Goal: Task Accomplishment & Management: Complete application form

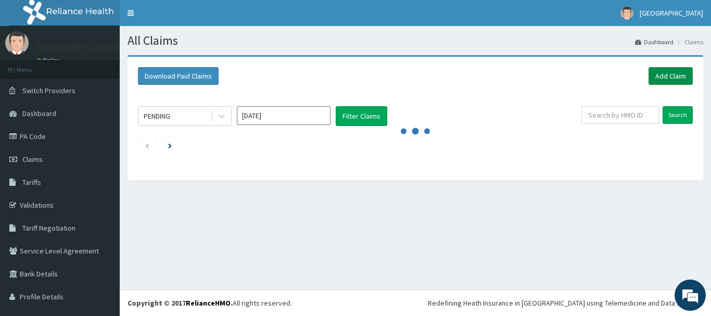
click at [669, 80] on link "Add Claim" at bounding box center [670, 76] width 44 height 18
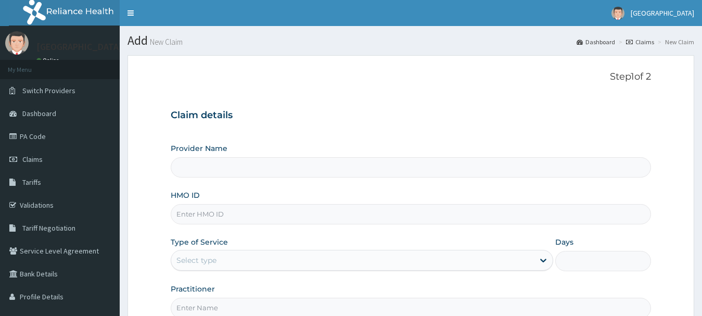
scroll to position [112, 0]
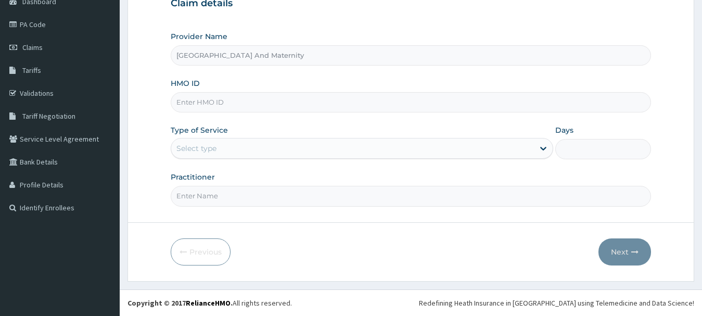
type input "Safeway Hospital And Maternity"
click at [243, 108] on input "HMO ID" at bounding box center [411, 102] width 481 height 20
type input "9"
type input "LPS/10095/E"
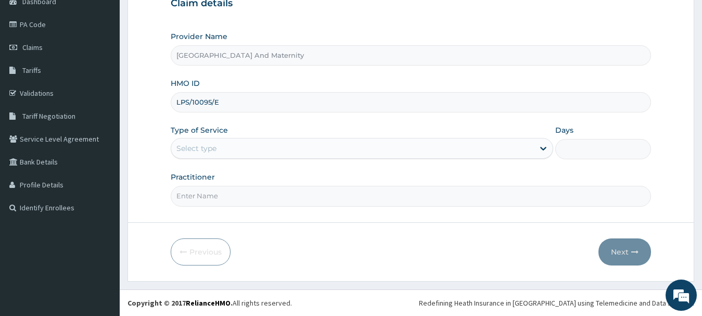
click at [251, 139] on div "Select type" at bounding box center [362, 148] width 383 height 21
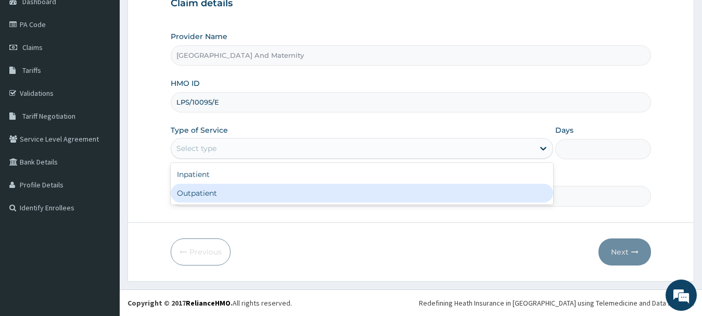
click at [233, 196] on div "Outpatient" at bounding box center [362, 193] width 383 height 19
type input "1"
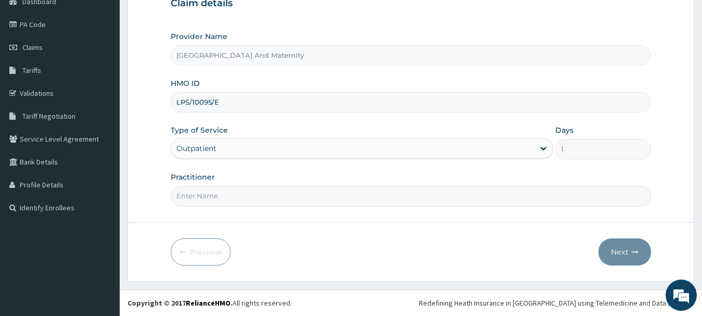
click at [229, 202] on input "Practitioner" at bounding box center [411, 196] width 481 height 20
type input "DR NWAEZE"
click at [629, 256] on button "Next" at bounding box center [624, 251] width 53 height 27
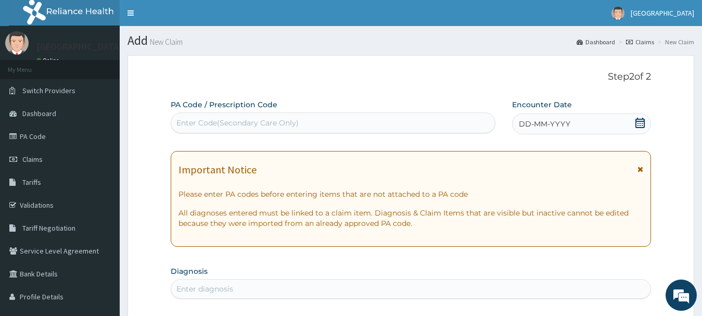
click at [315, 123] on div "Enter Code(Secondary Care Only)" at bounding box center [333, 122] width 324 height 17
paste input "PA/4986DB"
type input "PA/4986DB"
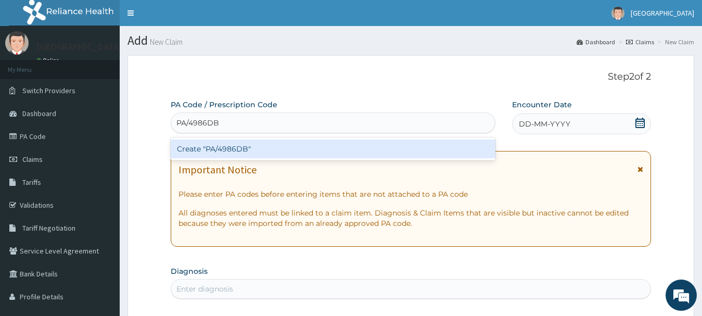
click at [264, 146] on div "Create "PA/4986DB"" at bounding box center [333, 148] width 325 height 19
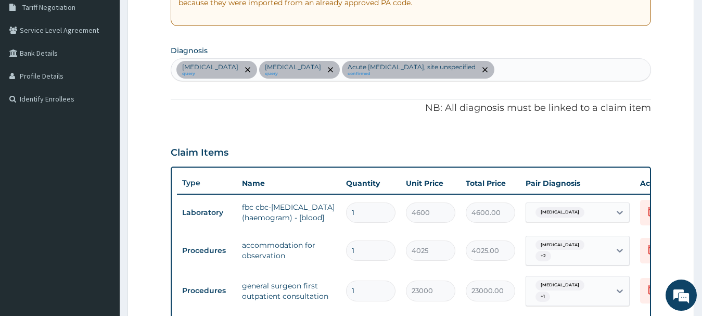
scroll to position [429, 0]
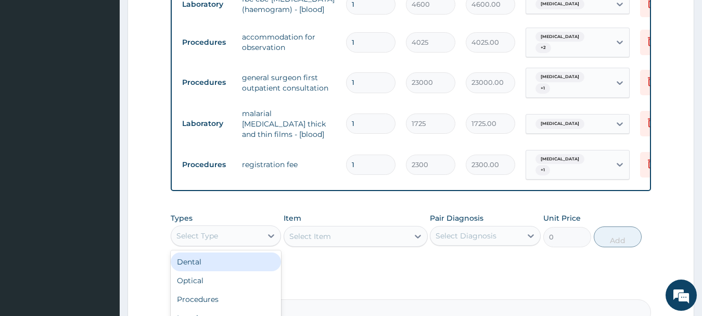
click at [225, 232] on div "Select Type" at bounding box center [216, 235] width 91 height 17
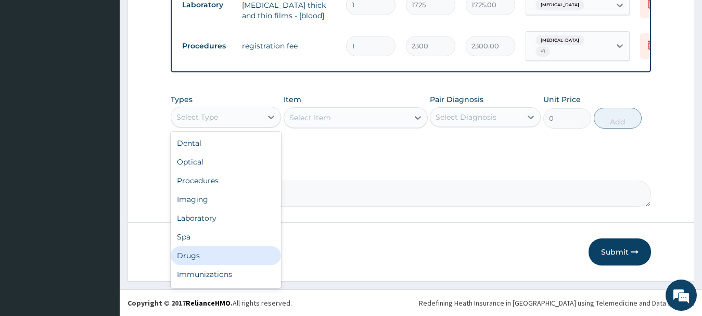
click at [200, 255] on div "Drugs" at bounding box center [226, 255] width 111 height 19
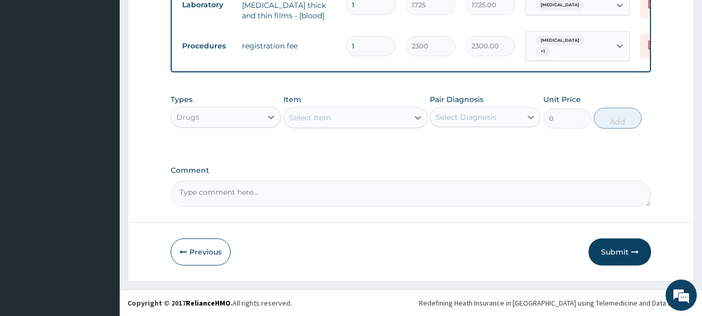
click at [387, 117] on div "Select Item" at bounding box center [346, 117] width 124 height 17
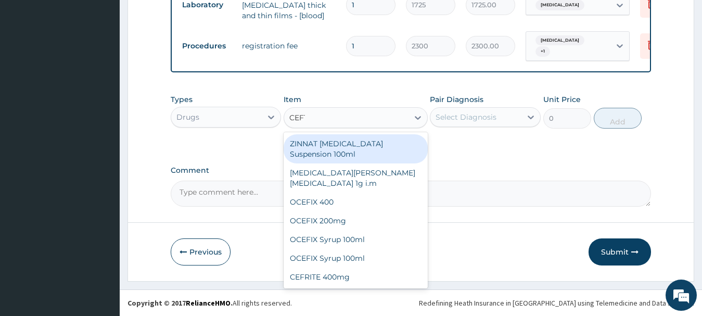
type input "CEFTR"
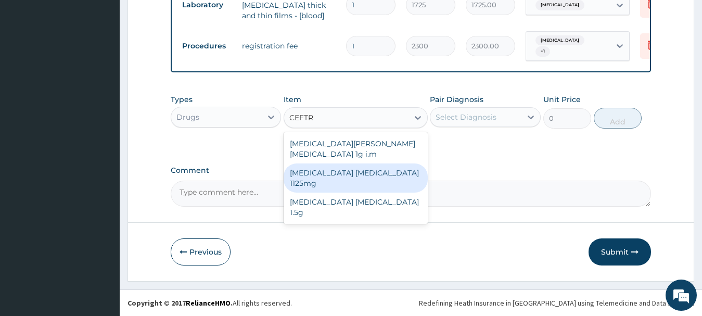
click at [376, 165] on div "Ceftriaxone Tazobactam 1125mg" at bounding box center [356, 177] width 144 height 29
type input "2530"
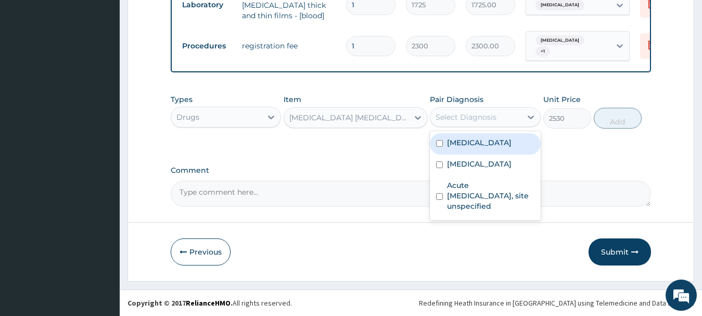
click at [475, 121] on div "Select Diagnosis" at bounding box center [466, 117] width 61 height 10
click at [455, 148] on div "Bacteraemia" at bounding box center [485, 143] width 111 height 21
checkbox input "true"
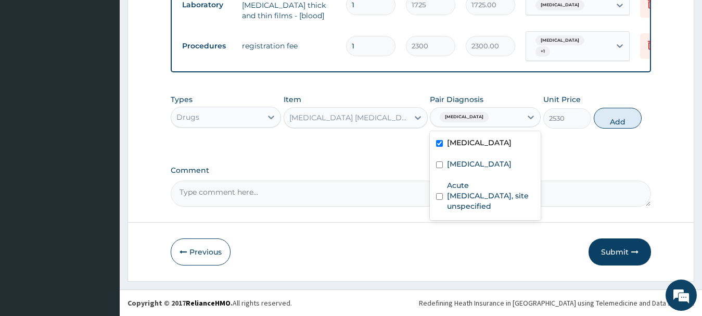
click at [627, 118] on button "Add" at bounding box center [618, 118] width 48 height 21
type input "0"
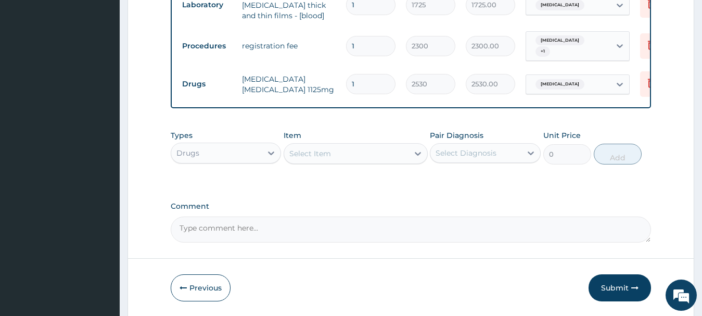
type input "0.00"
type input "3"
type input "7590.00"
type input "3"
click at [375, 158] on div "Select Item" at bounding box center [346, 153] width 124 height 17
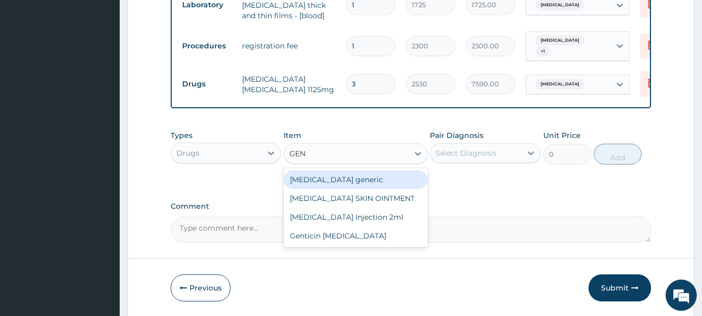
type input "GENT"
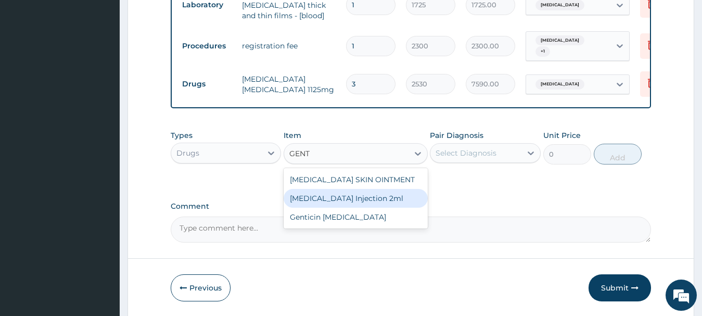
click at [370, 199] on div "GENTAMICIN Injection 2ml" at bounding box center [356, 198] width 144 height 19
type input "354.2"
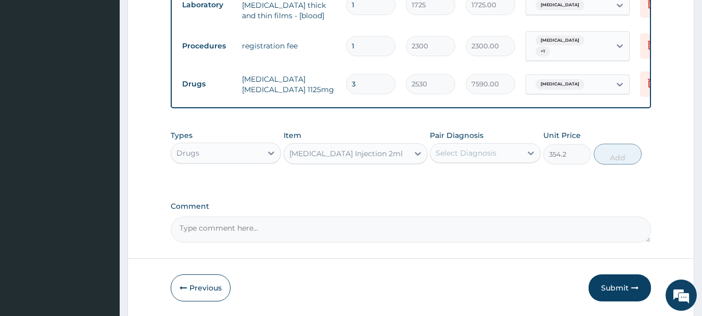
click at [483, 158] on div "Select Diagnosis" at bounding box center [466, 153] width 61 height 10
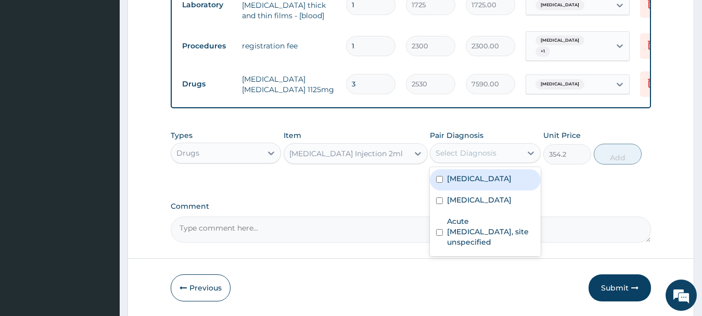
click at [468, 181] on label "Bacteraemia" at bounding box center [479, 178] width 65 height 10
checkbox input "true"
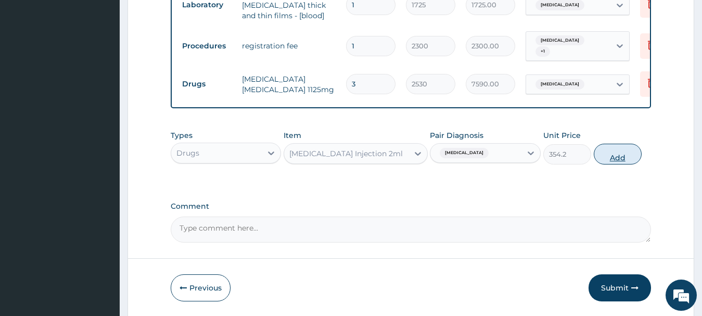
click at [613, 159] on button "Add" at bounding box center [618, 154] width 48 height 21
type input "0"
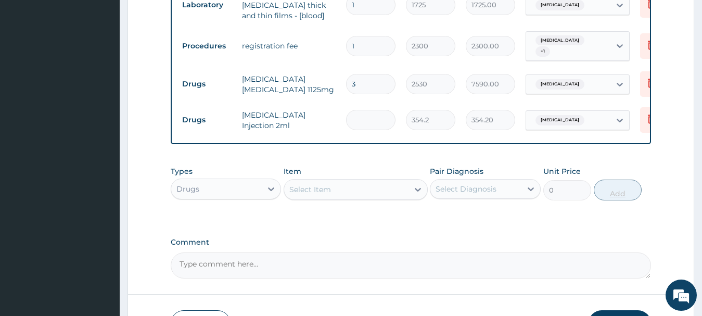
type input "0.00"
type input "2"
type input "708.40"
type input "2"
click at [391, 186] on div "Select Item" at bounding box center [346, 189] width 124 height 17
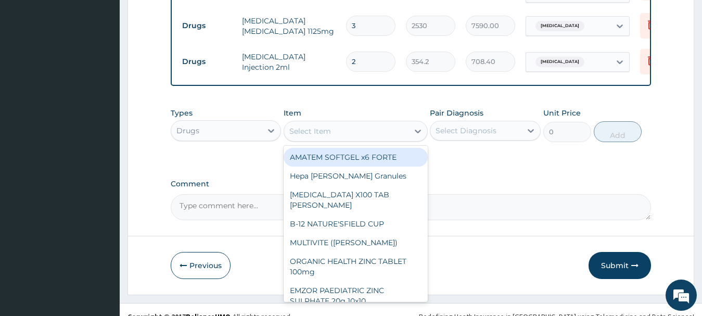
scroll to position [619, 0]
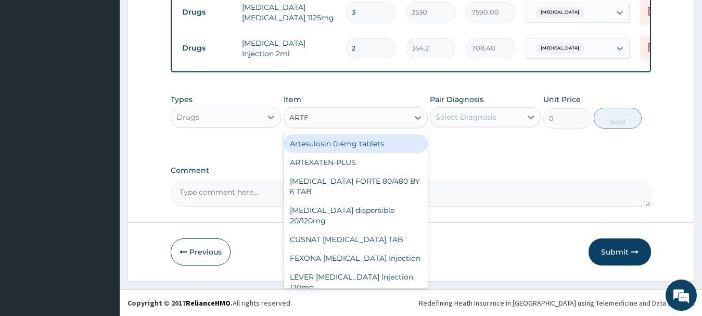
type input "ARTEM"
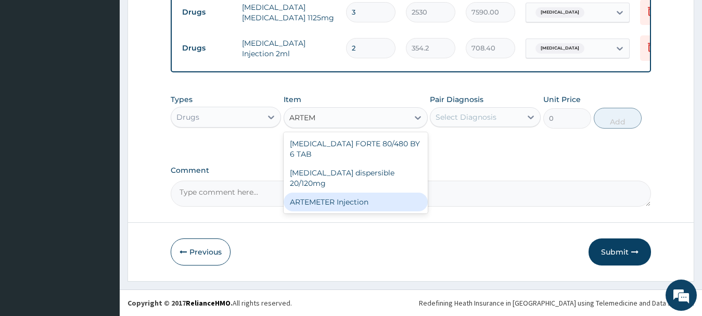
click at [357, 193] on div "ARTEMETER Injection" at bounding box center [356, 202] width 144 height 19
type input "1012"
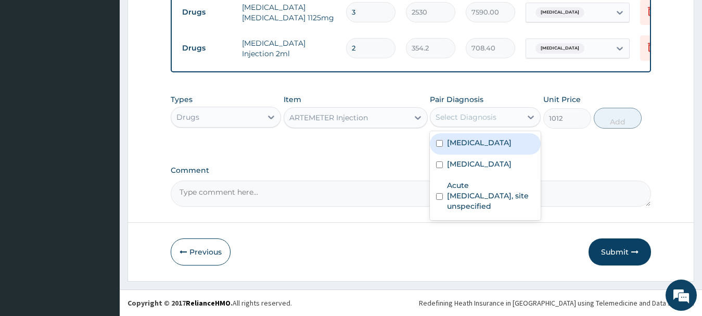
click at [489, 111] on div "Select Diagnosis" at bounding box center [475, 117] width 91 height 17
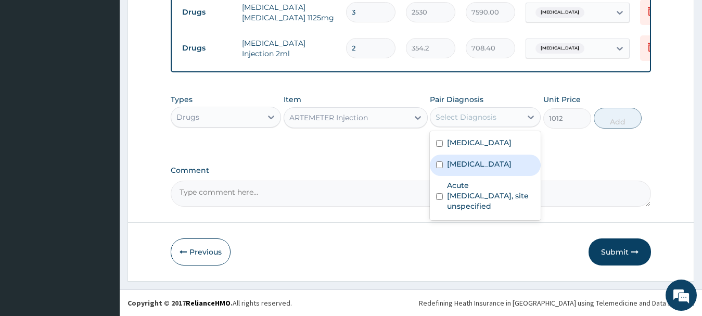
click at [487, 170] on div "Malaria, unspecified" at bounding box center [485, 165] width 111 height 21
checkbox input "true"
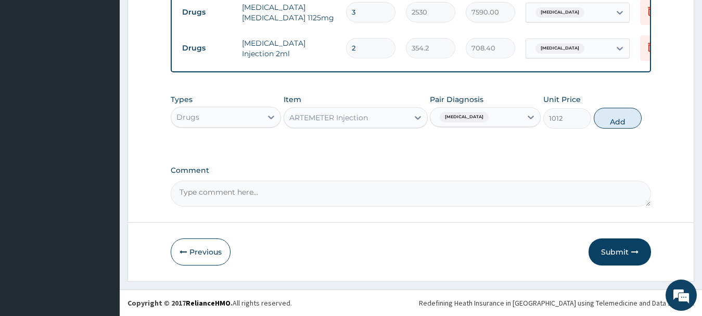
click at [623, 123] on button "Add" at bounding box center [618, 118] width 48 height 21
type input "0"
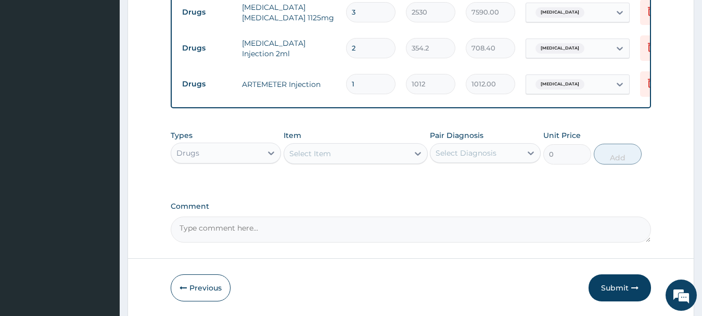
type input "0.00"
type input "6"
type input "6072.00"
type input "6"
click at [324, 159] on div "Select Item" at bounding box center [346, 153] width 124 height 17
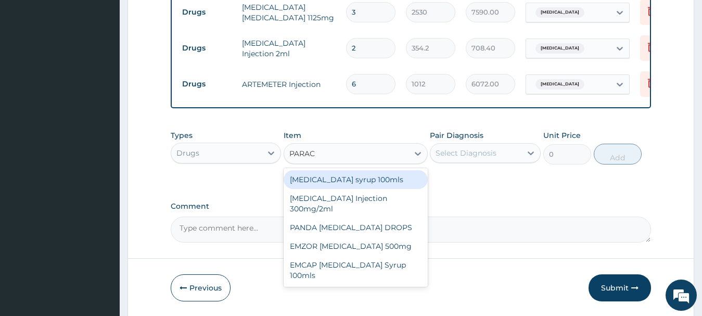
type input "PARACE"
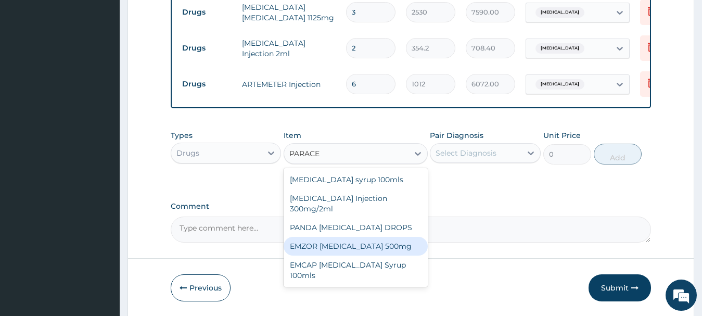
click at [388, 248] on div "EMZOR PARACETAMOL 500mg" at bounding box center [356, 246] width 144 height 19
type input "25.3"
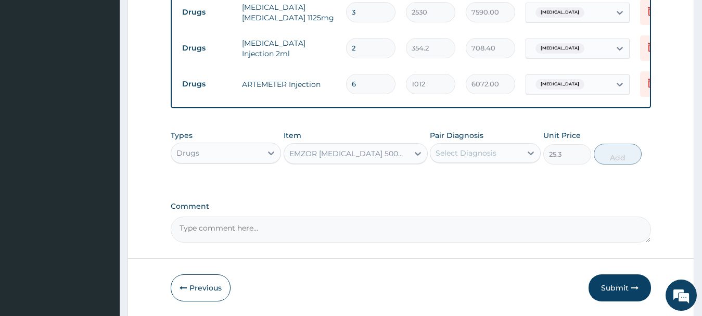
click at [502, 156] on div "Select Diagnosis" at bounding box center [475, 153] width 91 height 17
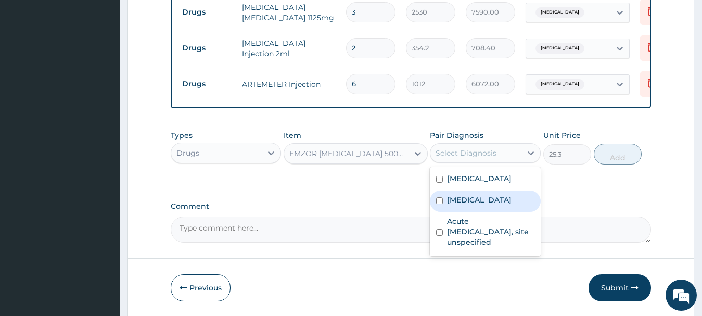
click at [480, 196] on label "Malaria, unspecified" at bounding box center [479, 200] width 65 height 10
checkbox input "true"
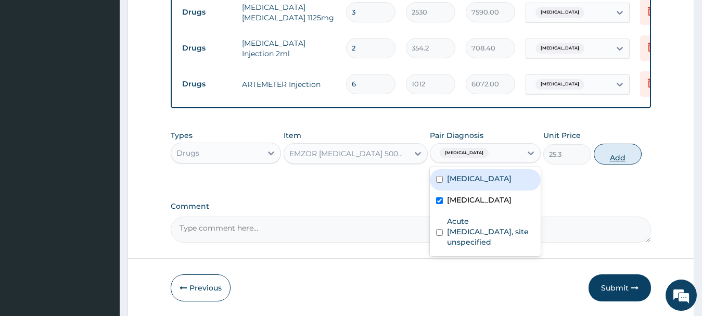
click at [616, 152] on button "Add" at bounding box center [618, 154] width 48 height 21
type input "0"
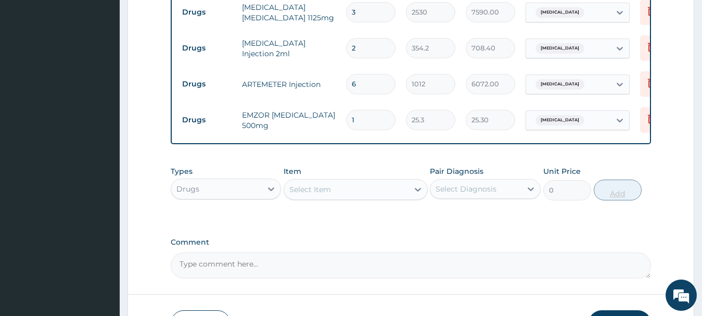
type input "18"
type input "455.40"
type input "18"
click at [342, 193] on div "Select Item" at bounding box center [346, 189] width 124 height 17
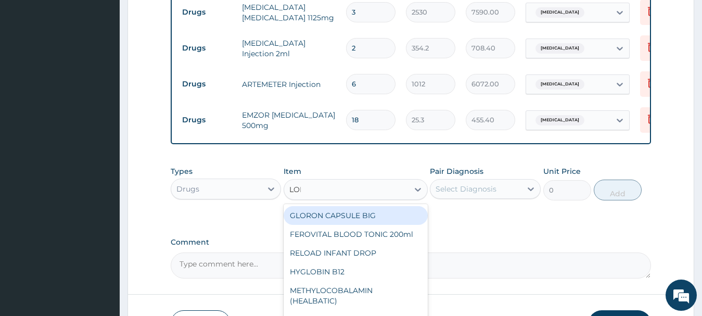
type input "LORA"
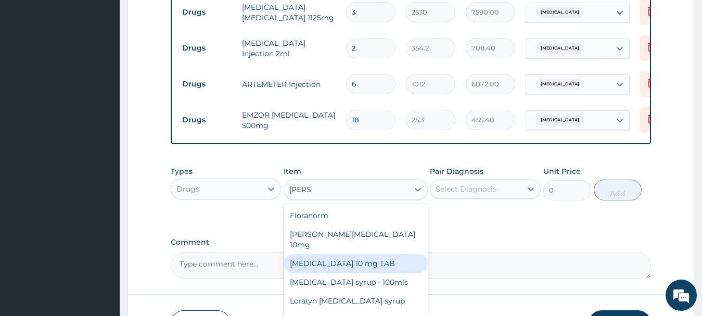
click at [356, 255] on div "LORATADINE 10 mg TAB" at bounding box center [356, 263] width 144 height 19
type input "63.25"
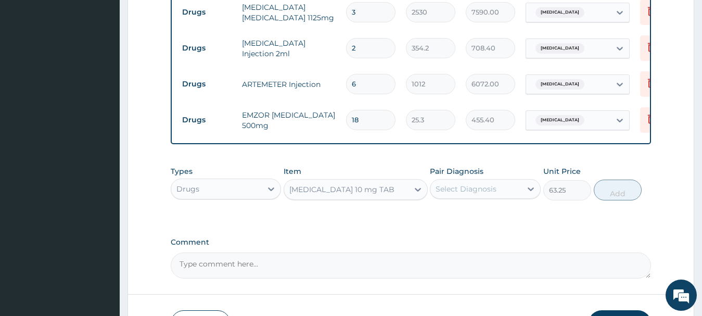
click at [463, 190] on div "Select Diagnosis" at bounding box center [466, 189] width 61 height 10
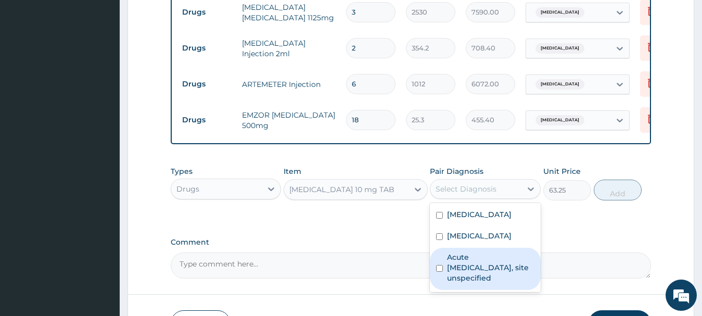
click at [450, 261] on label "Acute upper respiratory infection, site unspecified" at bounding box center [490, 267] width 87 height 31
checkbox input "true"
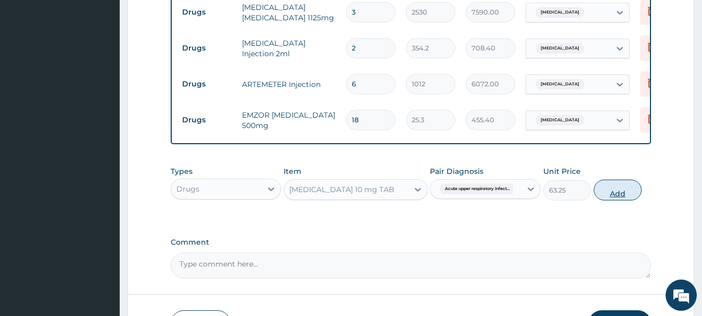
click at [622, 198] on button "Add" at bounding box center [618, 190] width 48 height 21
type input "0"
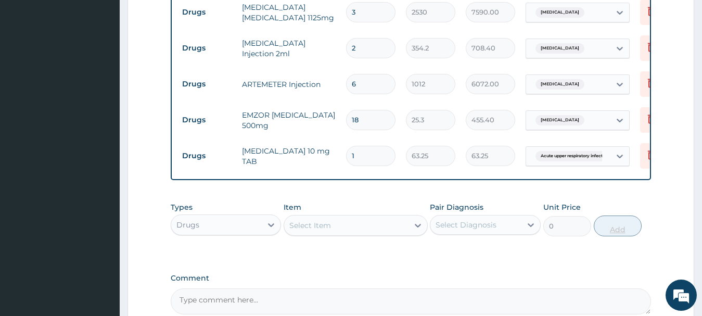
type input "0.00"
type input "5"
type input "316.25"
type input "5"
click at [336, 225] on div "Select Item" at bounding box center [346, 225] width 124 height 17
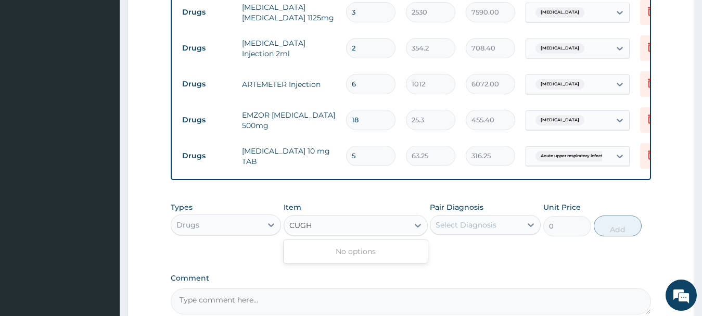
scroll to position [727, 0]
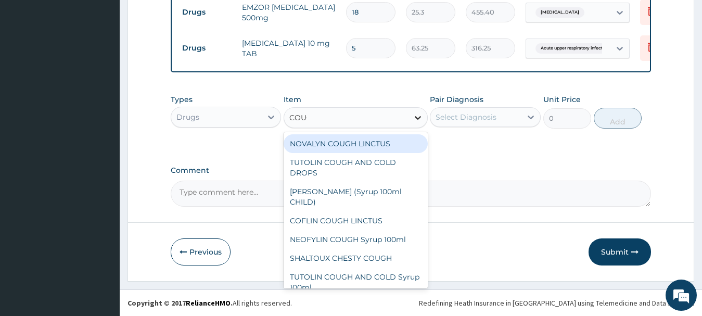
type input "COUGH"
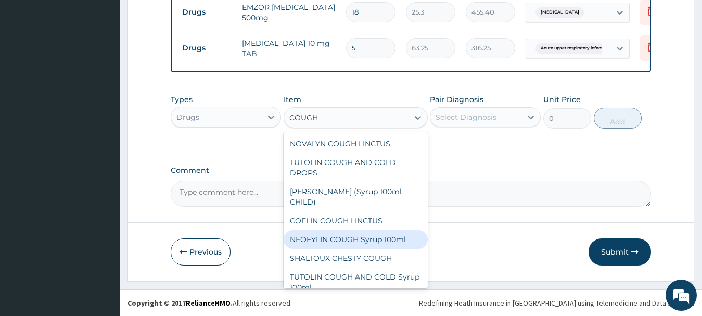
click at [322, 241] on div "NEOFYLIN COUGH Syrup 100ml" at bounding box center [356, 239] width 144 height 19
type input "1518"
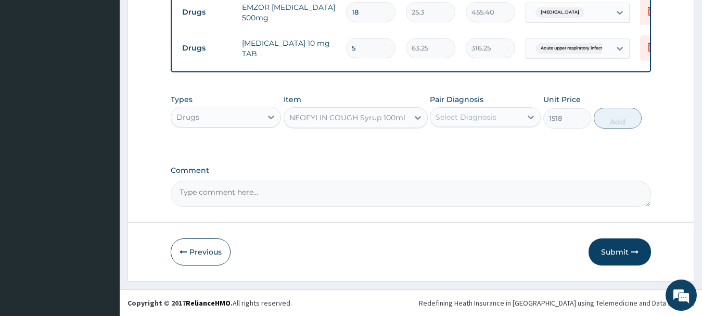
click at [497, 118] on div "Select Diagnosis" at bounding box center [475, 117] width 91 height 17
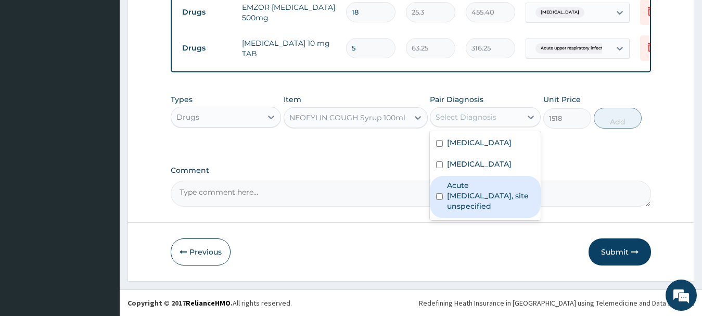
click at [449, 208] on label "Acute upper respiratory infection, site unspecified" at bounding box center [490, 195] width 87 height 31
checkbox input "true"
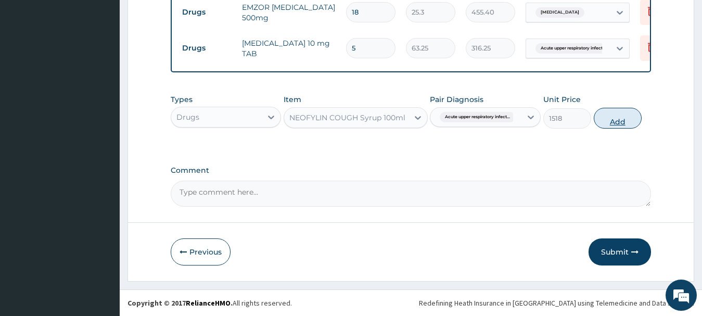
click at [618, 123] on button "Add" at bounding box center [618, 118] width 48 height 21
type input "0"
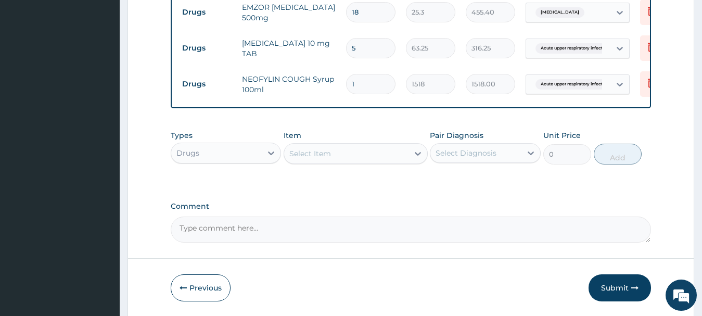
click at [346, 154] on div "Select Item" at bounding box center [346, 153] width 124 height 17
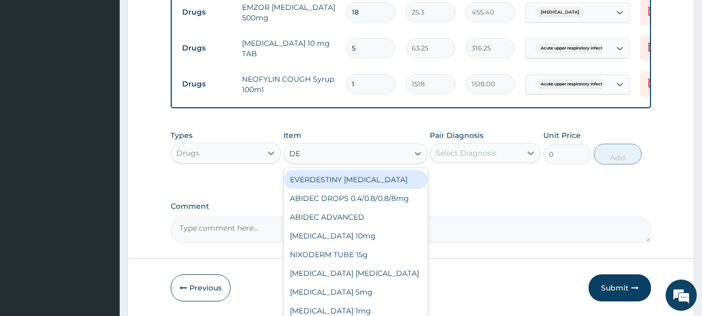
type input "DEX"
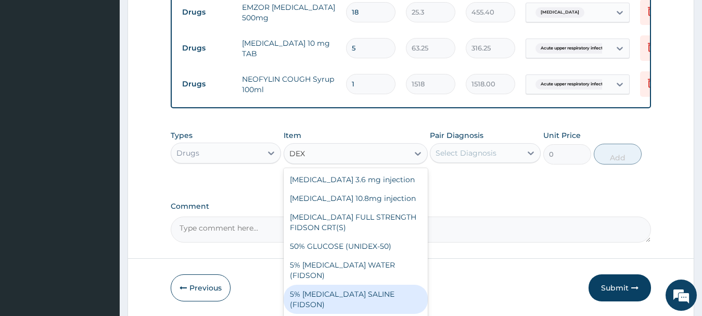
click at [332, 285] on div "5% DEXTROSE SALINE (FIDSON)" at bounding box center [356, 299] width 144 height 29
type input "1897.5"
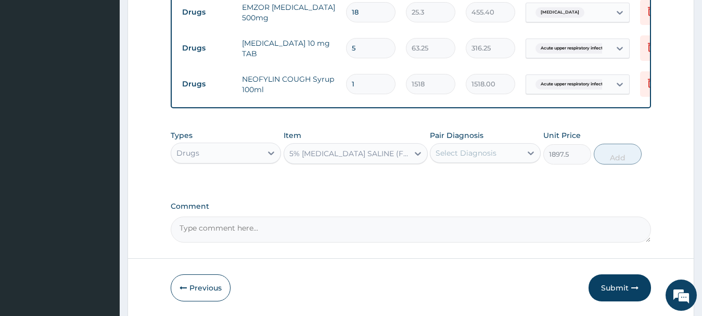
click at [512, 152] on div "Select Diagnosis" at bounding box center [475, 153] width 91 height 17
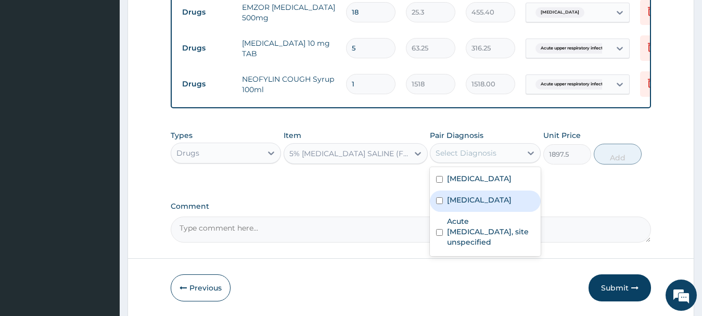
click at [476, 198] on label "Malaria, unspecified" at bounding box center [479, 200] width 65 height 10
checkbox input "true"
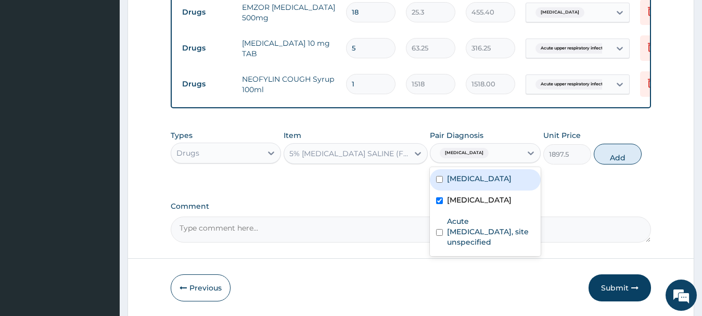
click at [488, 181] on label "Bacteraemia" at bounding box center [479, 178] width 65 height 10
checkbox input "true"
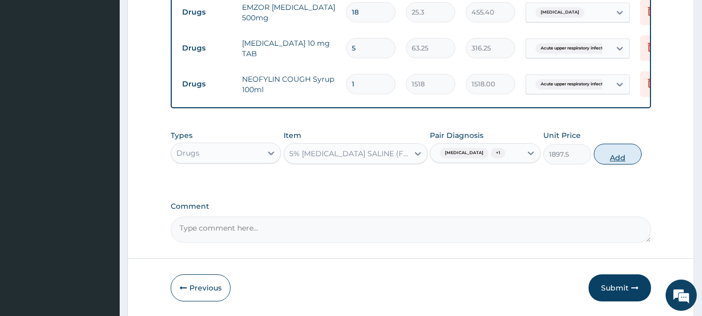
click at [608, 156] on button "Add" at bounding box center [618, 154] width 48 height 21
type input "0"
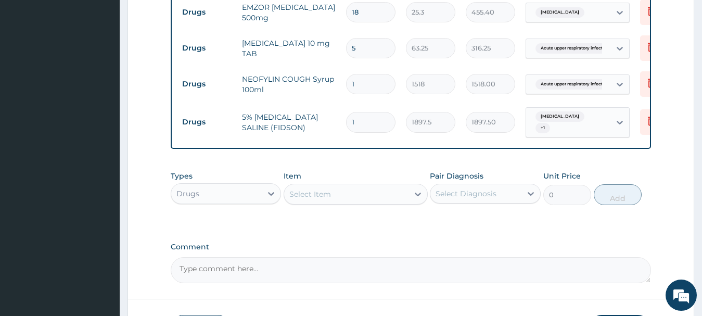
click at [332, 194] on div "Select Item" at bounding box center [346, 194] width 124 height 17
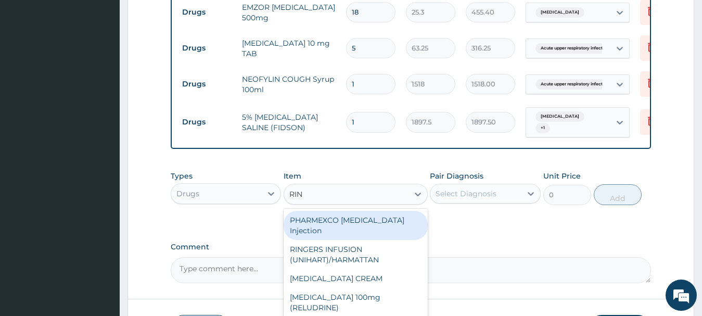
type input "RING"
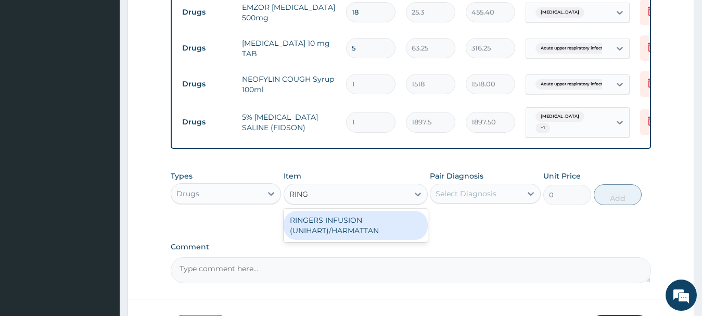
click at [347, 228] on div "RINGERS INFUSION (UNIHART)/HARMATTAN" at bounding box center [356, 225] width 144 height 29
type input "1897.5"
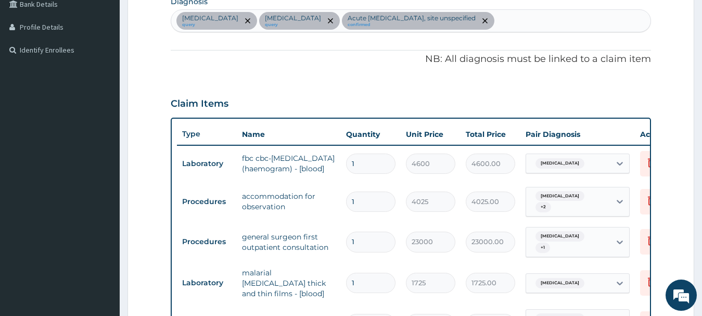
scroll to position [103, 0]
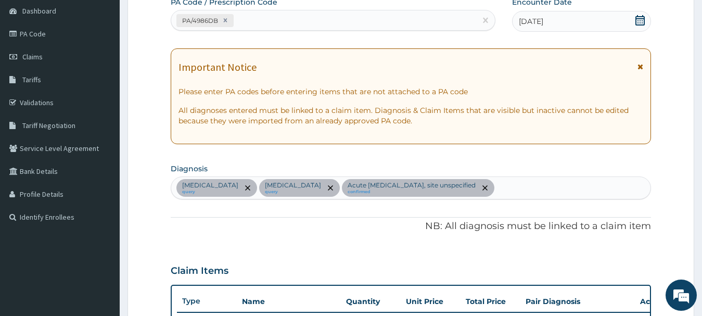
click at [541, 185] on div "Bacteraemia query Malaria, unspecified query Acute upper respiratory infection,…" at bounding box center [411, 188] width 480 height 22
type input "DEHYDR"
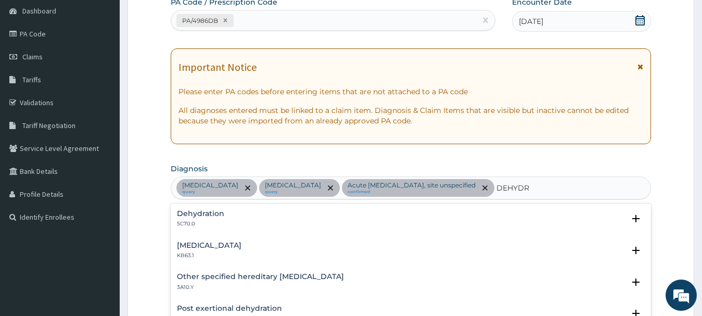
click at [182, 233] on div "Dehydration 5C70.0 Select Status Query Query covers suspected (?), Keep in view…" at bounding box center [411, 222] width 481 height 32
click at [201, 218] on div "Dehydration 5C70.0" at bounding box center [200, 219] width 47 height 18
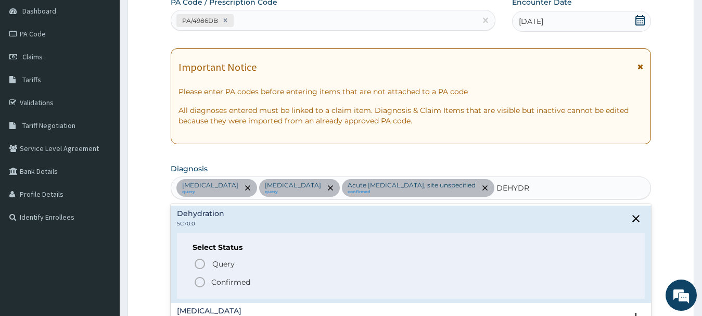
click at [202, 283] on icon "status option filled" at bounding box center [200, 282] width 12 height 12
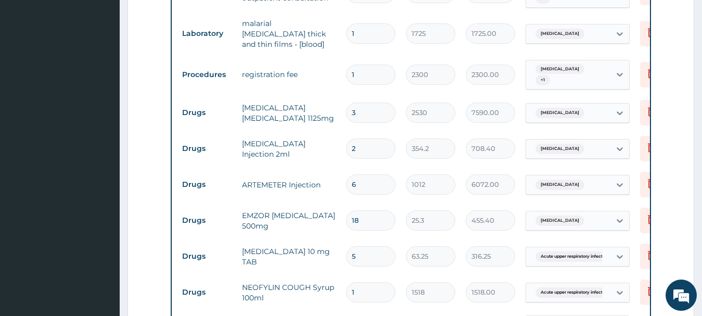
scroll to position [803, 0]
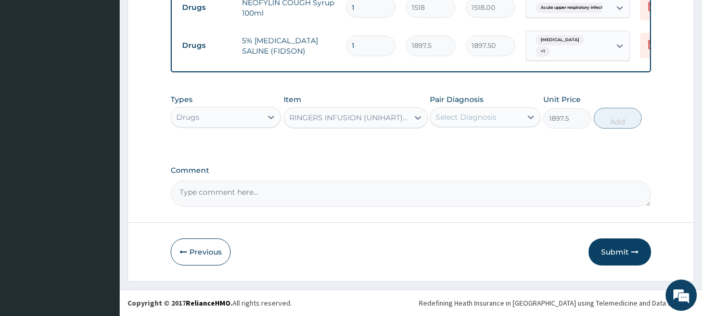
click at [493, 118] on div "Select Diagnosis" at bounding box center [466, 117] width 61 height 10
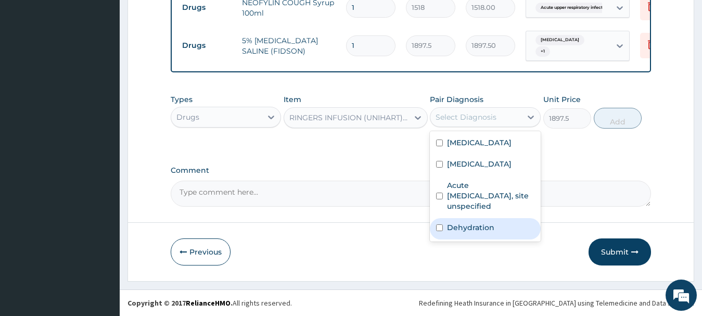
click at [470, 222] on label "Dehydration" at bounding box center [470, 227] width 47 height 10
checkbox input "true"
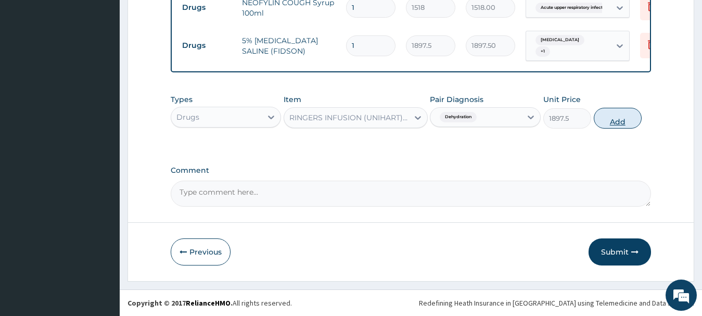
click at [616, 121] on button "Add" at bounding box center [618, 118] width 48 height 21
type input "0"
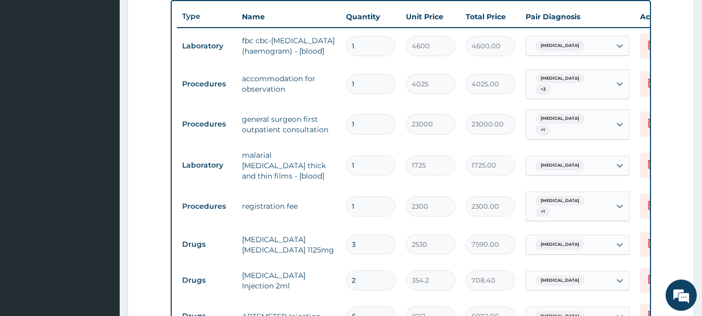
scroll to position [179, 0]
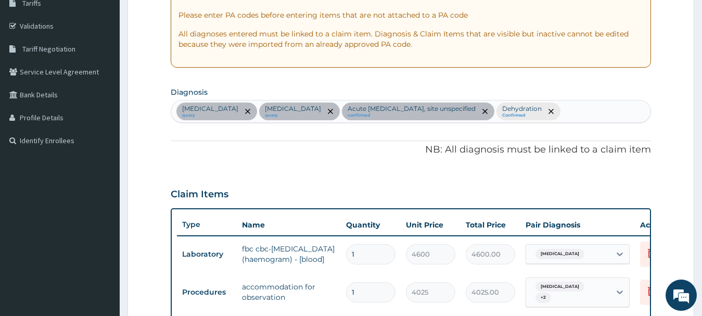
click at [605, 111] on div "Bacteraemia query Malaria, unspecified query Acute upper respiratory infection,…" at bounding box center [411, 111] width 480 height 22
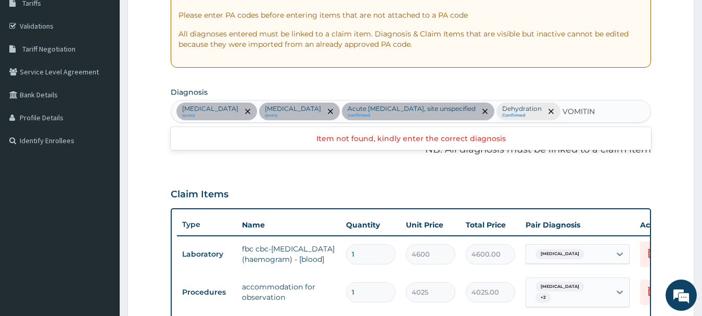
type input "VOMITING"
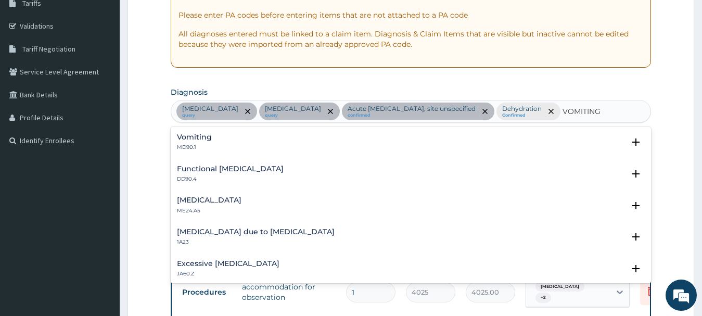
click at [185, 139] on h4 "Vomiting" at bounding box center [194, 137] width 35 height 8
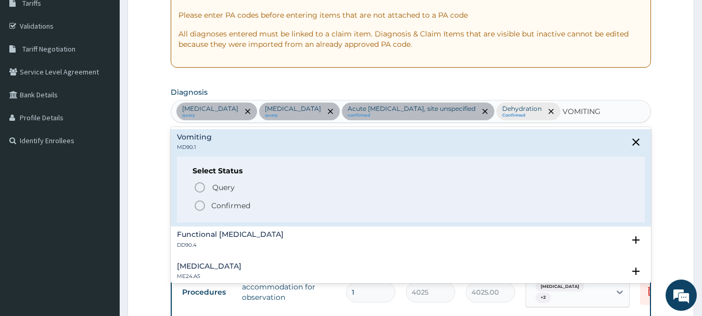
click at [220, 208] on p "Confirmed" at bounding box center [230, 205] width 39 height 10
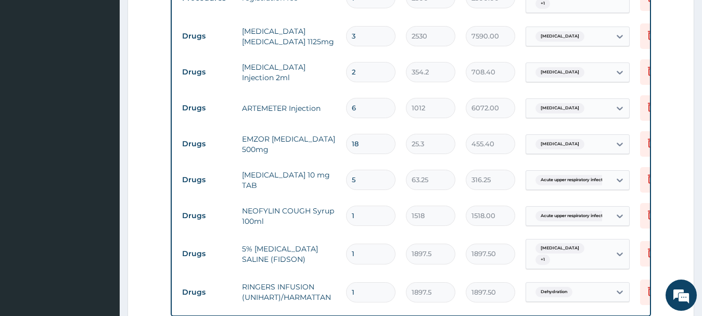
scroll to position [803, 0]
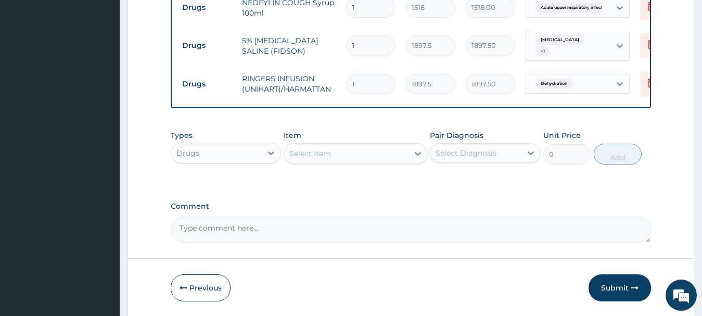
click at [378, 46] on input "1" at bounding box center [370, 45] width 49 height 20
type input "0.00"
type input "2"
type input "3795.00"
type input "2"
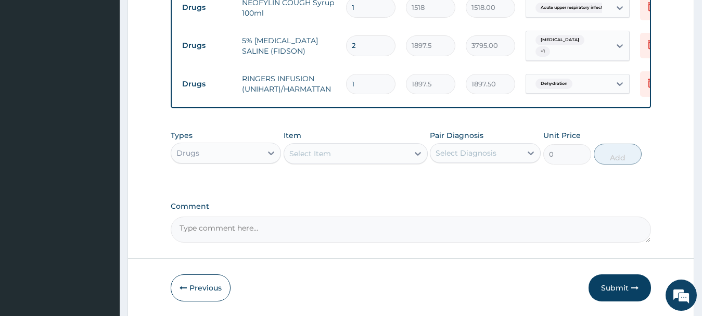
click at [318, 151] on div "Select Item" at bounding box center [310, 153] width 42 height 10
type input "PROM"
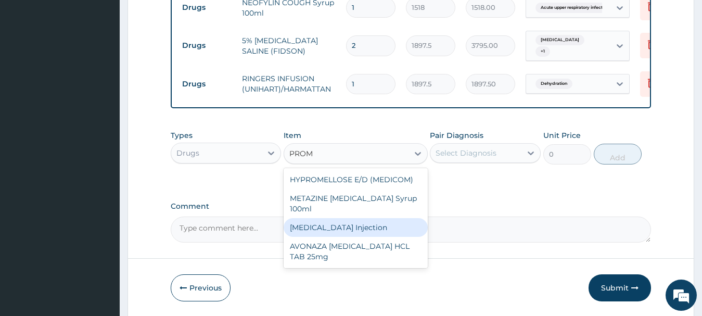
click at [335, 224] on div "PROMETHAZINE Injection" at bounding box center [356, 227] width 144 height 19
type input "379.5"
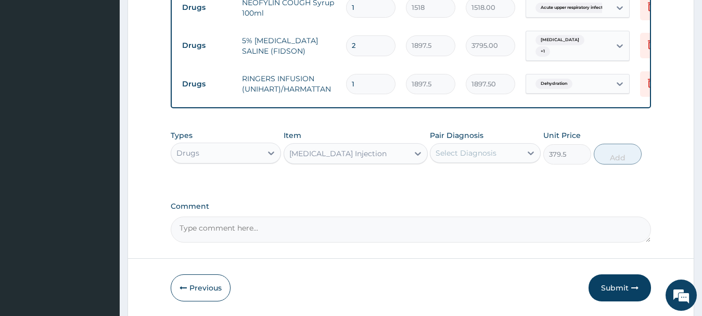
click at [498, 150] on div "Select Diagnosis" at bounding box center [475, 153] width 91 height 17
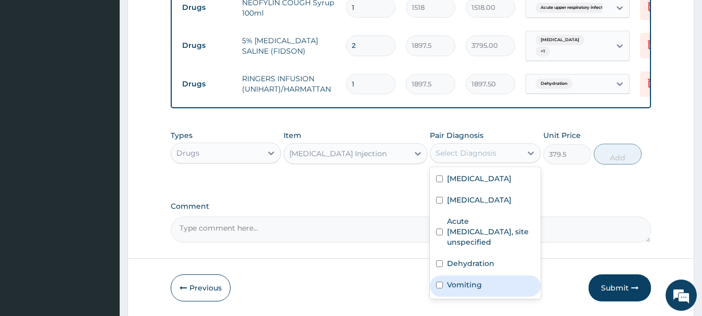
click at [477, 285] on label "Vomiting" at bounding box center [464, 284] width 35 height 10
checkbox input "true"
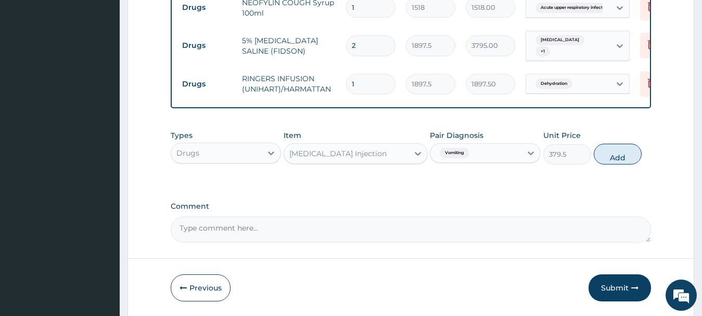
drag, startPoint x: 612, startPoint y: 147, endPoint x: 605, endPoint y: 149, distance: 7.7
click at [610, 149] on button "Add" at bounding box center [618, 154] width 48 height 21
type input "0"
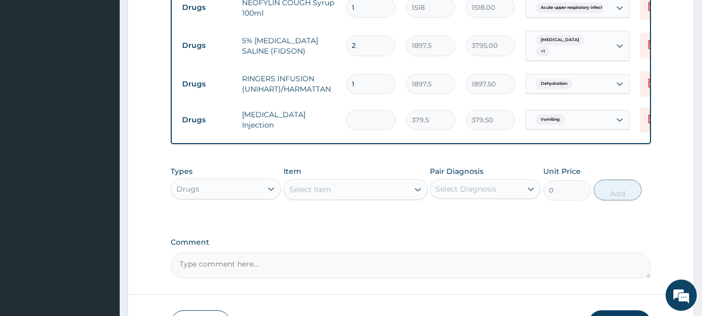
type input "0.00"
type input "2"
type input "759.00"
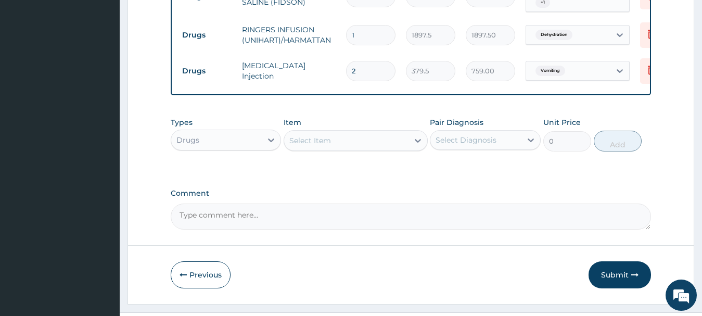
scroll to position [875, 0]
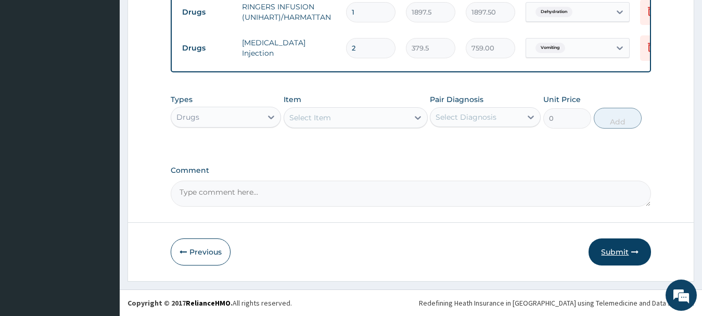
type input "2"
click at [630, 248] on button "Submit" at bounding box center [620, 251] width 62 height 27
